Goal: Find specific page/section: Find specific page/section

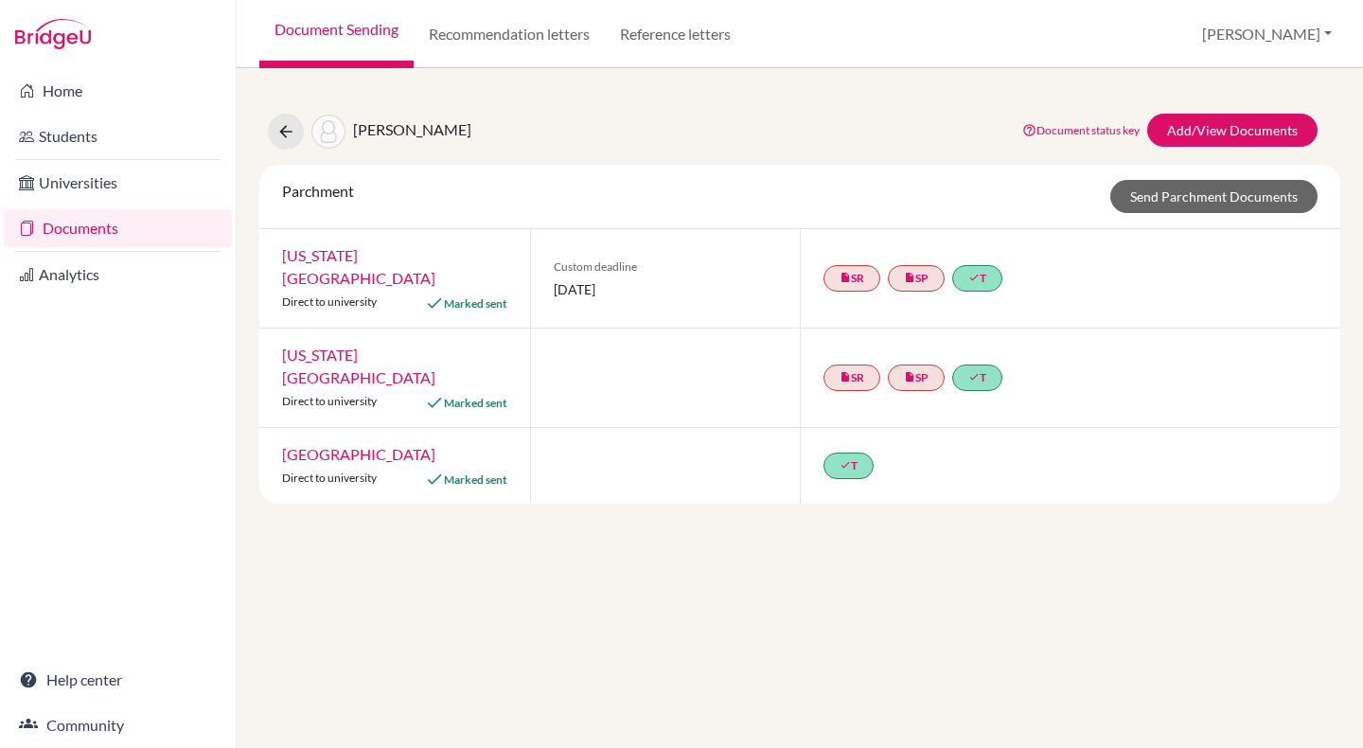
click at [78, 221] on link "Documents" at bounding box center [118, 228] width 228 height 38
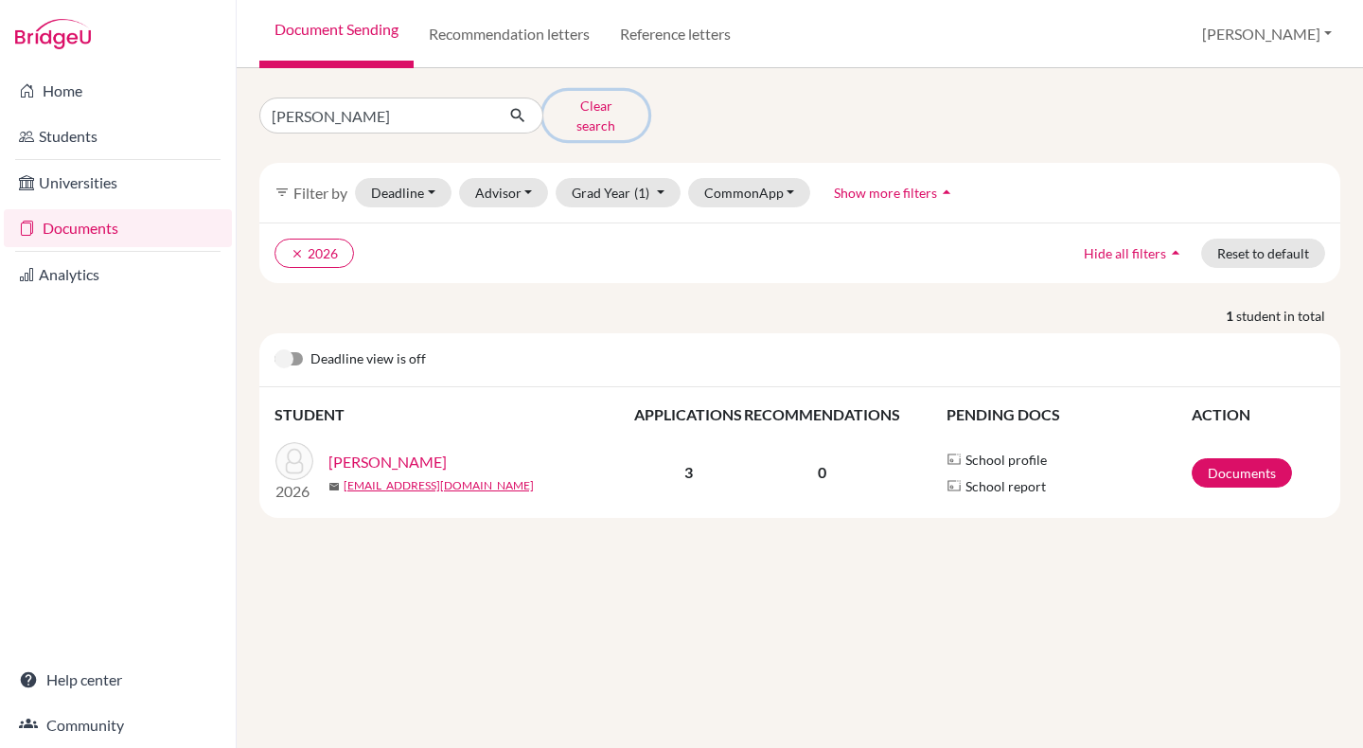
click at [593, 108] on button "Clear search" at bounding box center [595, 115] width 105 height 49
